Goal: Navigation & Orientation: Go to known website

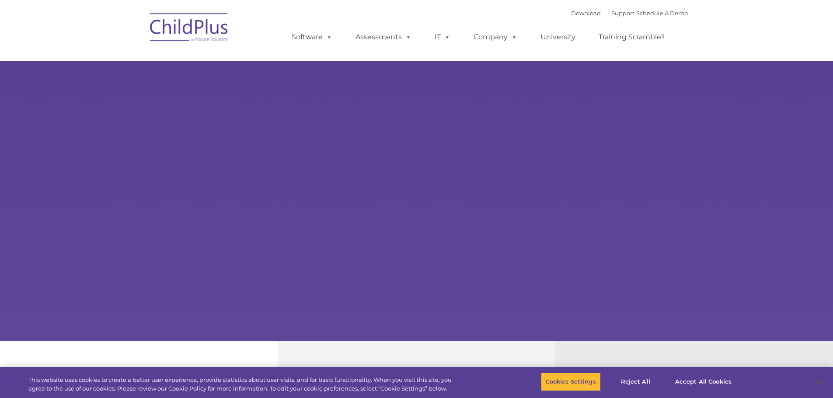
select select "MEDIUM"
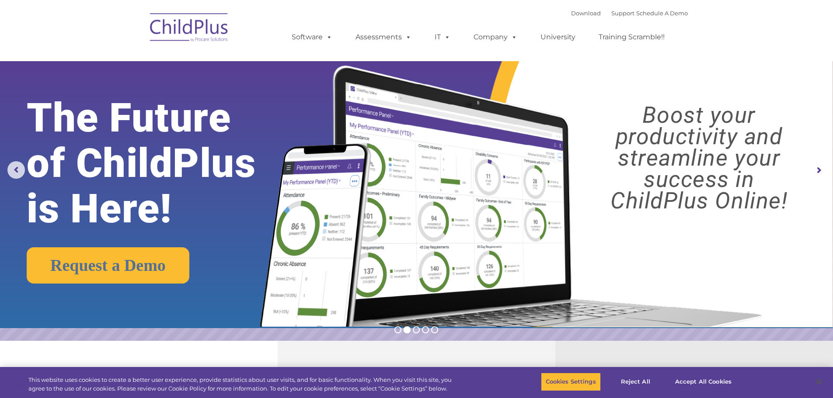
click at [174, 26] on img at bounding box center [189, 29] width 87 height 44
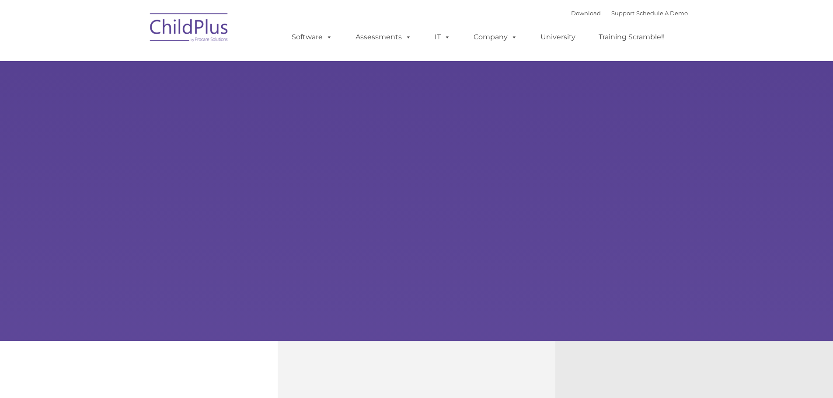
type input ""
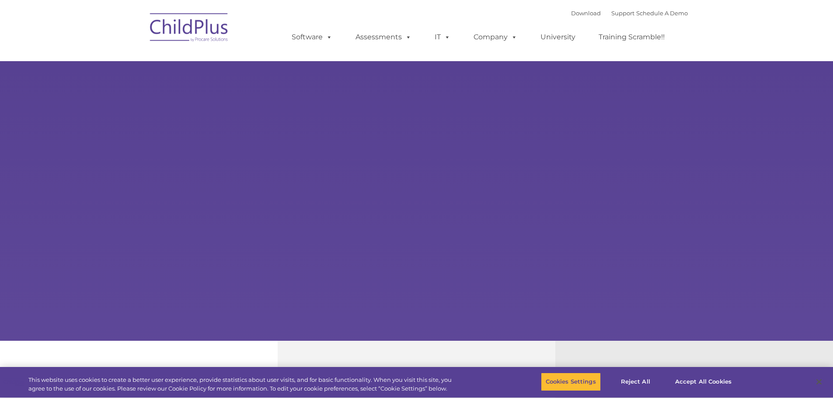
select select "MEDIUM"
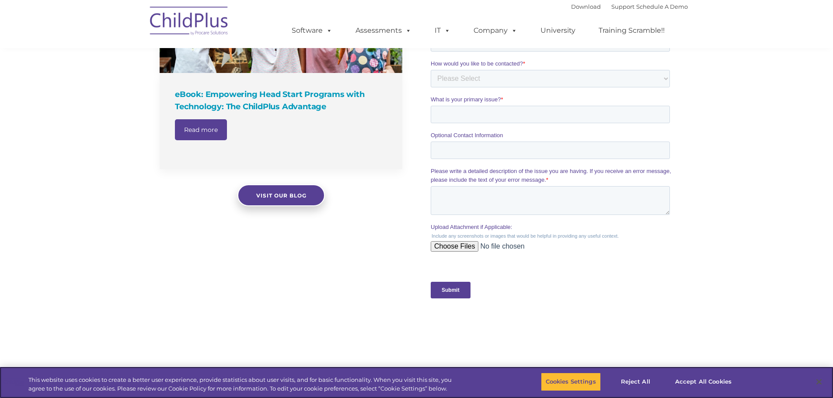
scroll to position [684, 0]
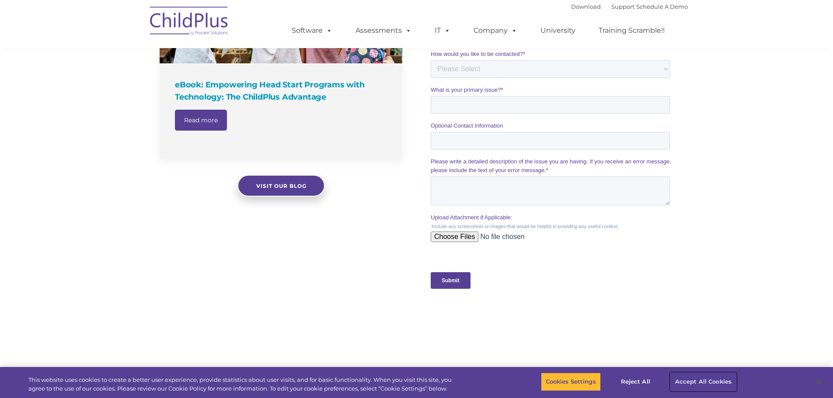
click at [694, 381] on button "Accept All Cookies" at bounding box center [703, 382] width 66 height 18
